Goal: Browse casually

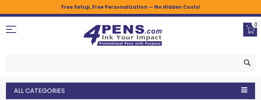
click at [34, 68] on input "Search" at bounding box center [130, 63] width 249 height 16
click at [25, 90] on div "All Categories" at bounding box center [130, 90] width 249 height 17
type input "**"
click at [25, 91] on div "All Categories" at bounding box center [130, 90] width 249 height 17
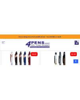
scroll to position [237, 0]
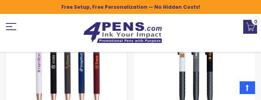
drag, startPoint x: 42, startPoint y: 66, endPoint x: 42, endPoint y: 60, distance: 6.3
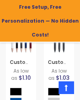
click at [52, 24] on span "Free Setup, Free Personalization — No Hidden Costs!" at bounding box center [40, 21] width 77 height 42
